Goal: Navigation & Orientation: Understand site structure

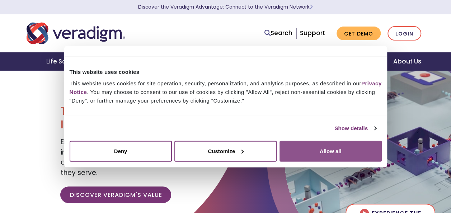
click at [316, 150] on button "Allow all" at bounding box center [331, 151] width 102 height 21
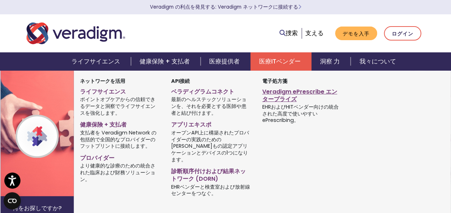
click at [284, 99] on link "Veradigm ePrescribe エンタープライズ" at bounding box center [302, 94] width 80 height 18
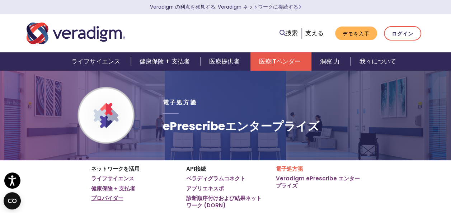
click at [112, 198] on link "プロバイダー" at bounding box center [107, 198] width 32 height 7
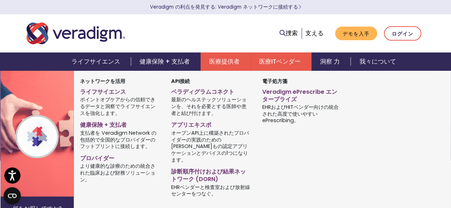
click at [278, 65] on link "医療ITベンダー" at bounding box center [281, 61] width 61 height 18
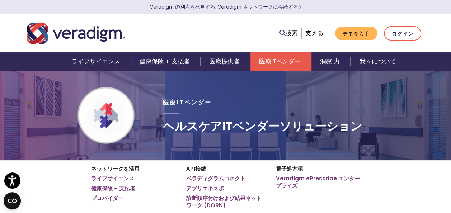
click at [96, 34] on img "Veradigmのロゴ" at bounding box center [76, 34] width 99 height 24
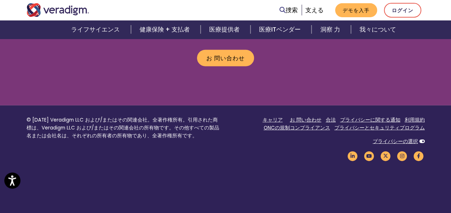
scroll to position [1007, 0]
